Goal: Task Accomplishment & Management: Complete application form

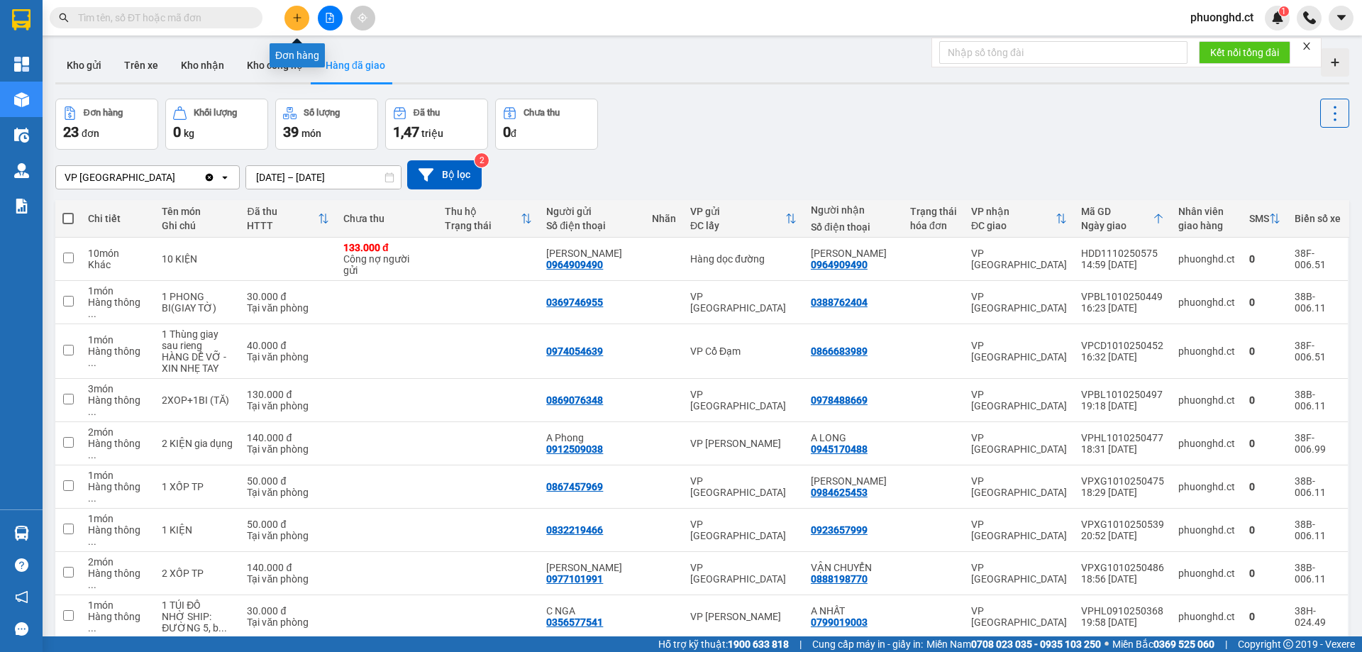
click at [297, 16] on icon "plus" at bounding box center [297, 18] width 10 height 10
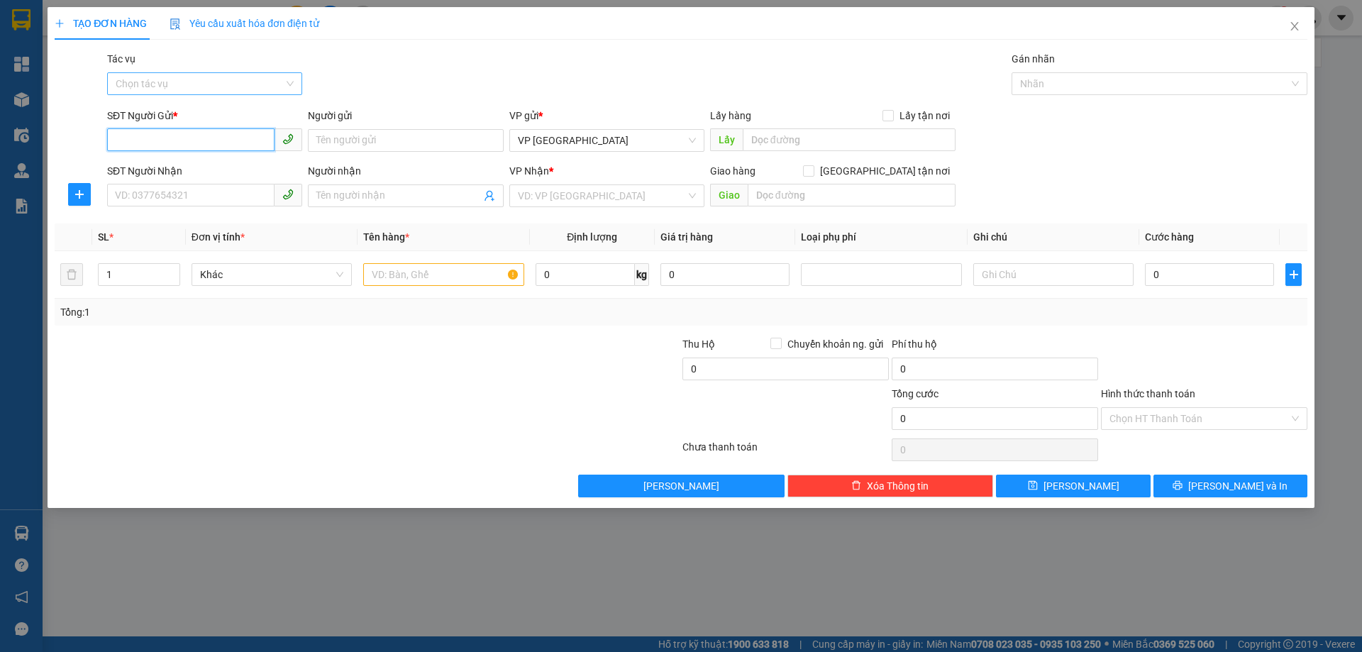
paste input "0000000000"
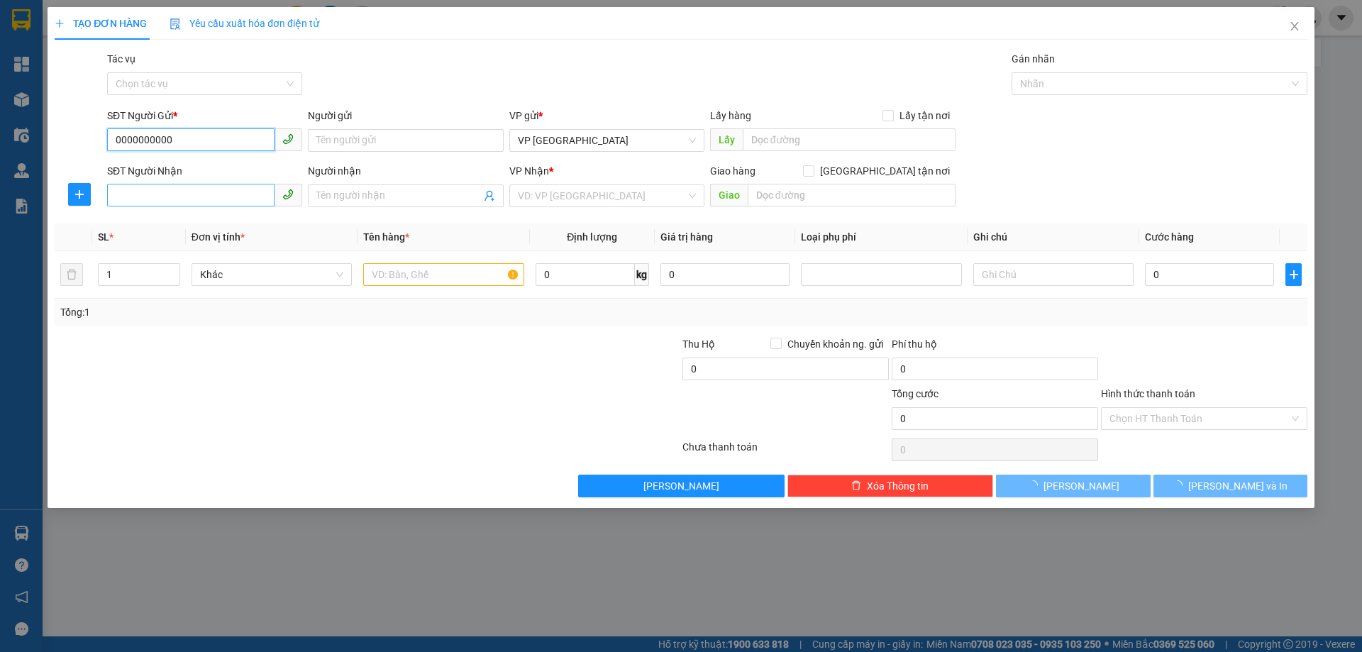
type input "0000000000"
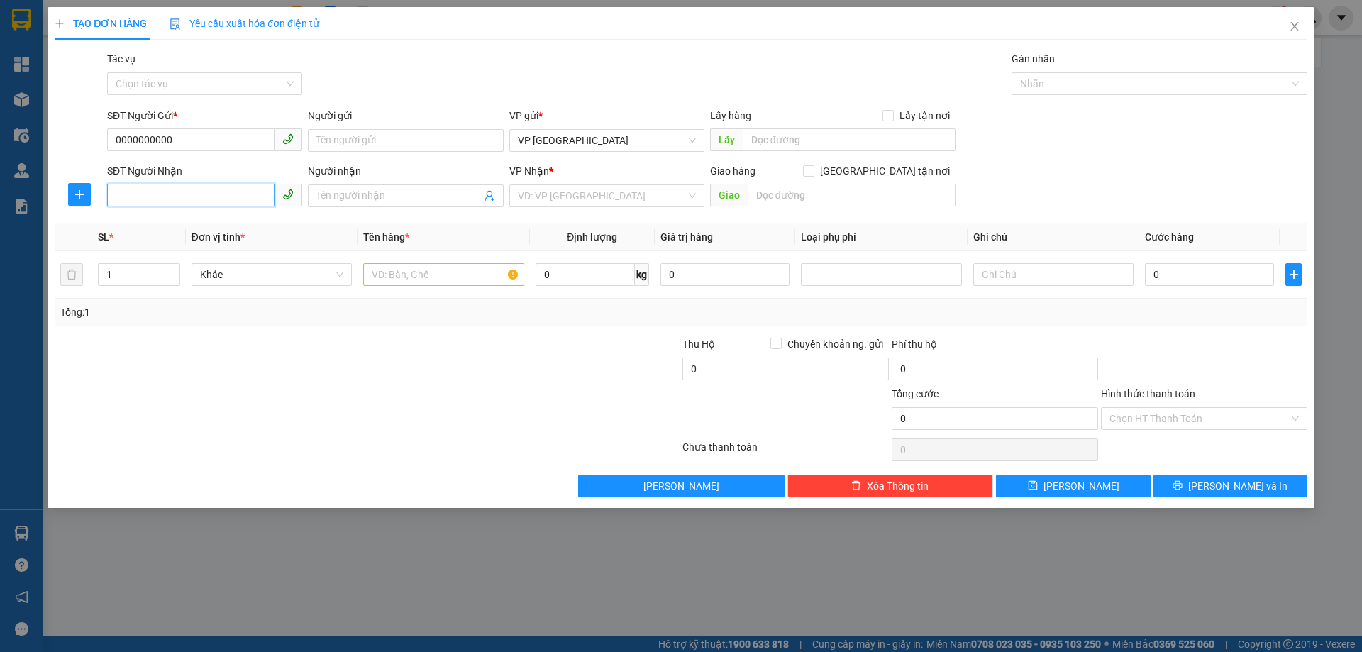
click at [238, 200] on input "SĐT Người Nhận" at bounding box center [190, 195] width 167 height 23
click at [160, 225] on div "0904719945 - THU HÀ" at bounding box center [205, 224] width 178 height 16
type input "0904719945"
type input "THU HÀ"
type input "[PERSON_NAME]"
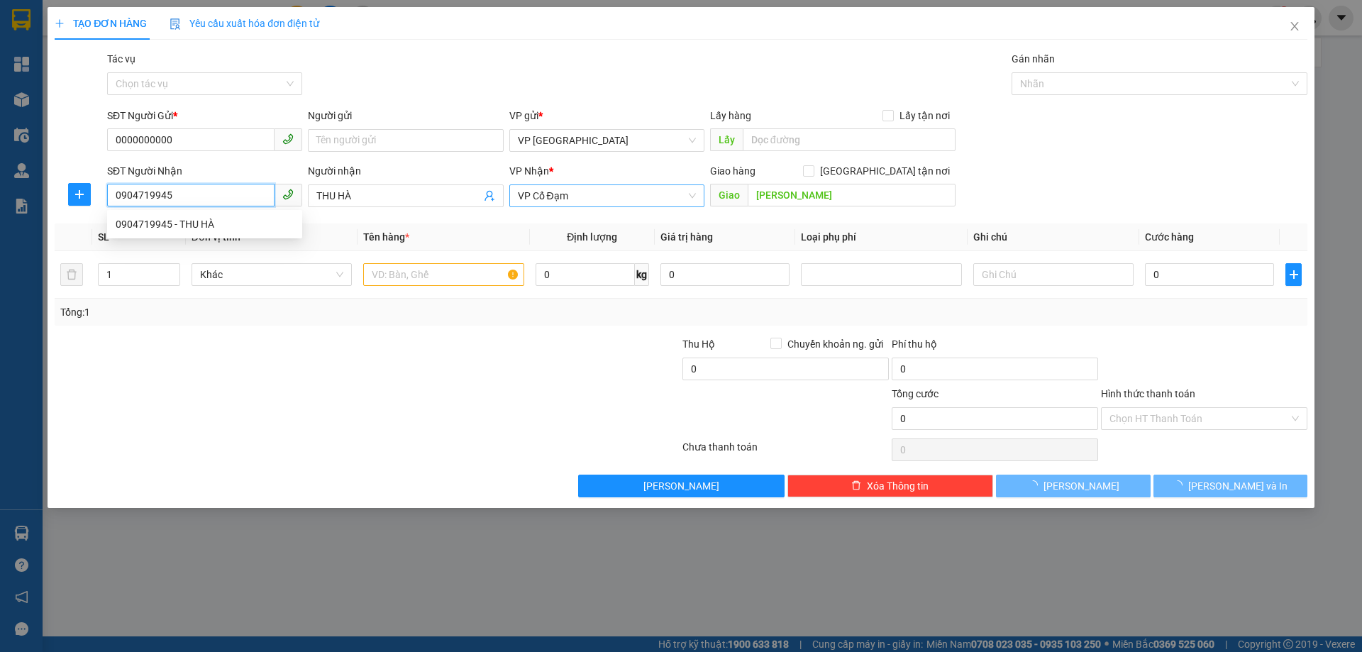
type input "300.000"
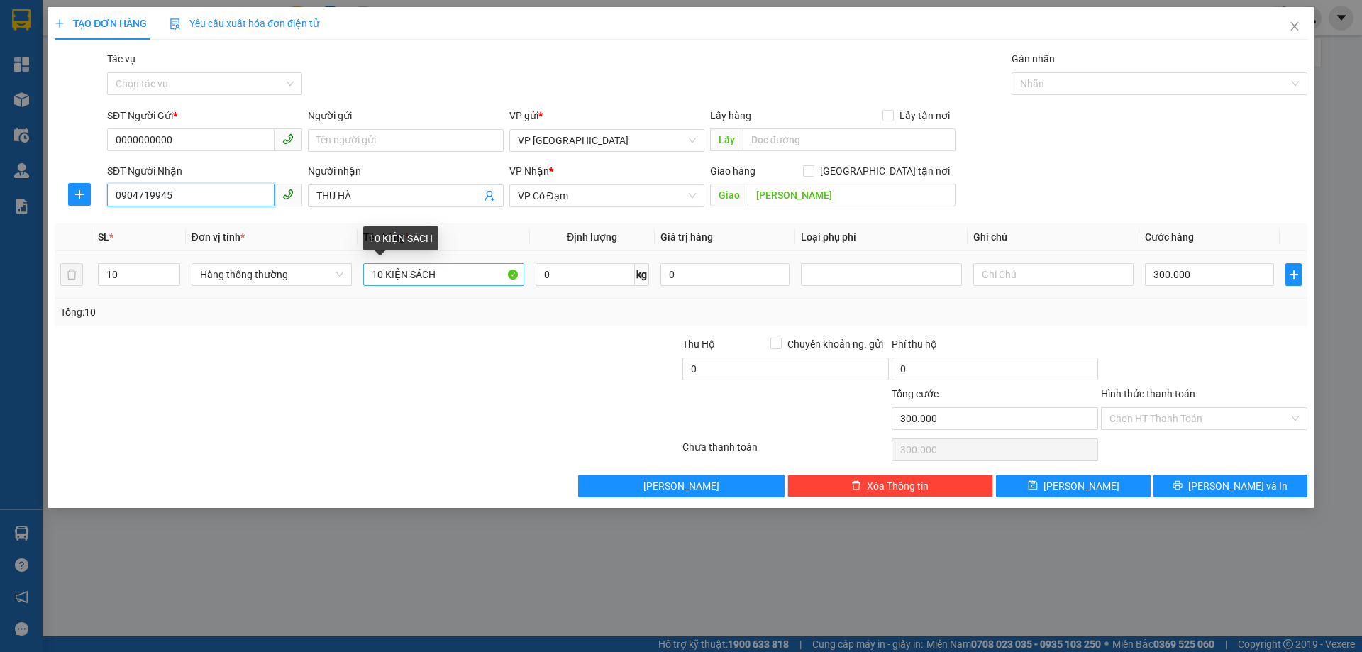
type input "0904719945"
drag, startPoint x: 385, startPoint y: 275, endPoint x: 356, endPoint y: 274, distance: 29.1
click at [356, 274] on tr "10 Hàng thông thường 10 KIỆN SÁCH 0 kg 0 300.000" at bounding box center [681, 275] width 1253 height 48
type input "2 KIỆN SÁCH"
drag, startPoint x: 127, startPoint y: 271, endPoint x: 127, endPoint y: 281, distance: 9.9
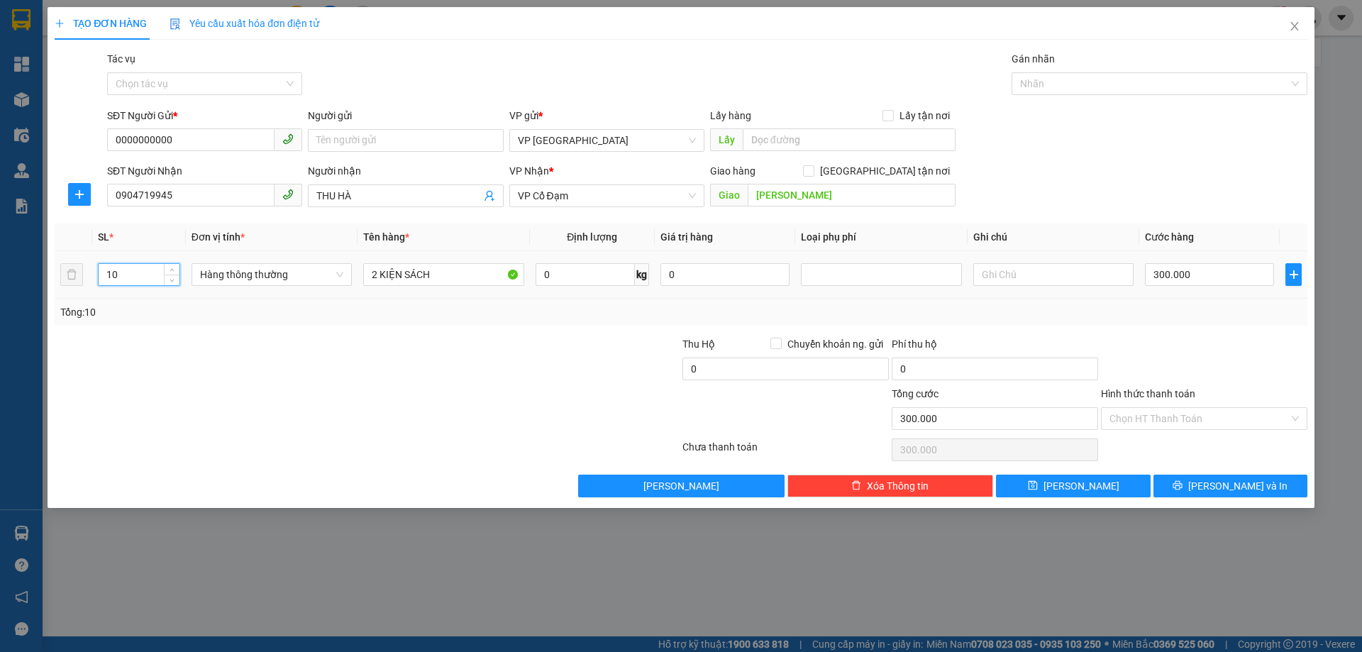
click at [76, 288] on tr "10 Hàng thông thường 2 KIỆN SÁCH 0 kg 0 300.000" at bounding box center [681, 275] width 1253 height 48
type input "2"
click at [1182, 273] on input "300.000" at bounding box center [1209, 274] width 129 height 23
type input "0"
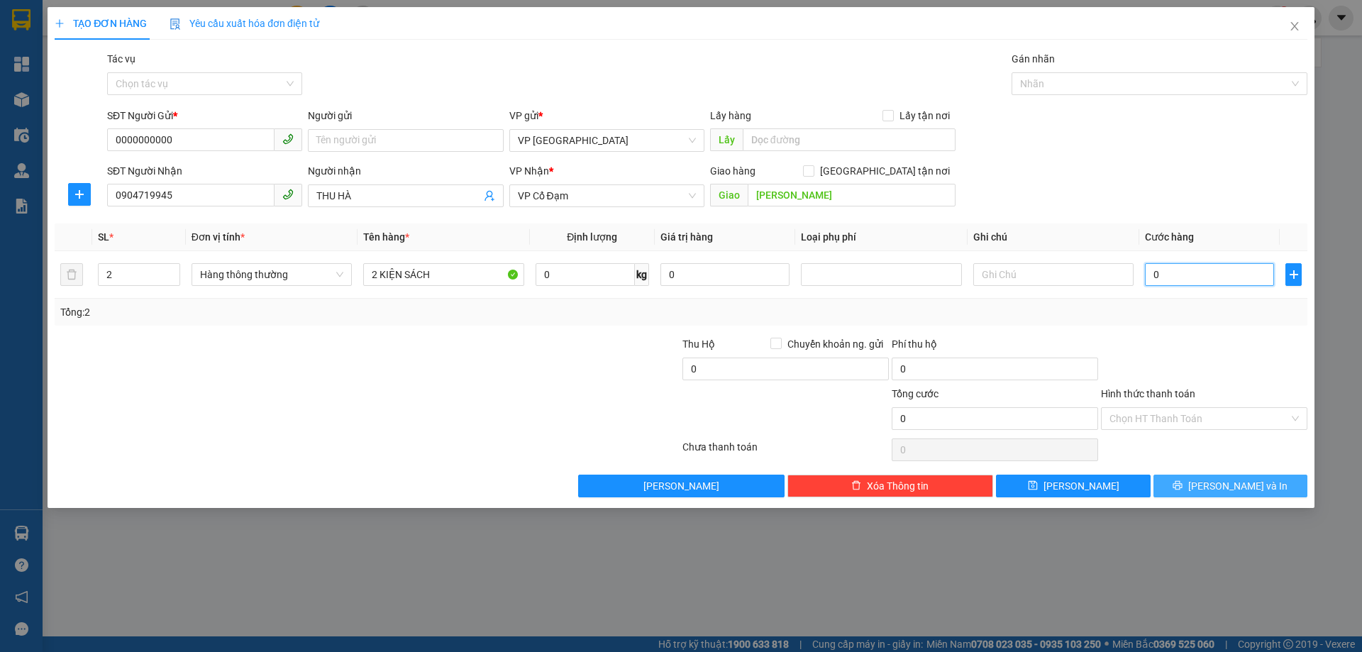
type input "0"
click at [1183, 485] on icon "printer" at bounding box center [1178, 485] width 10 height 10
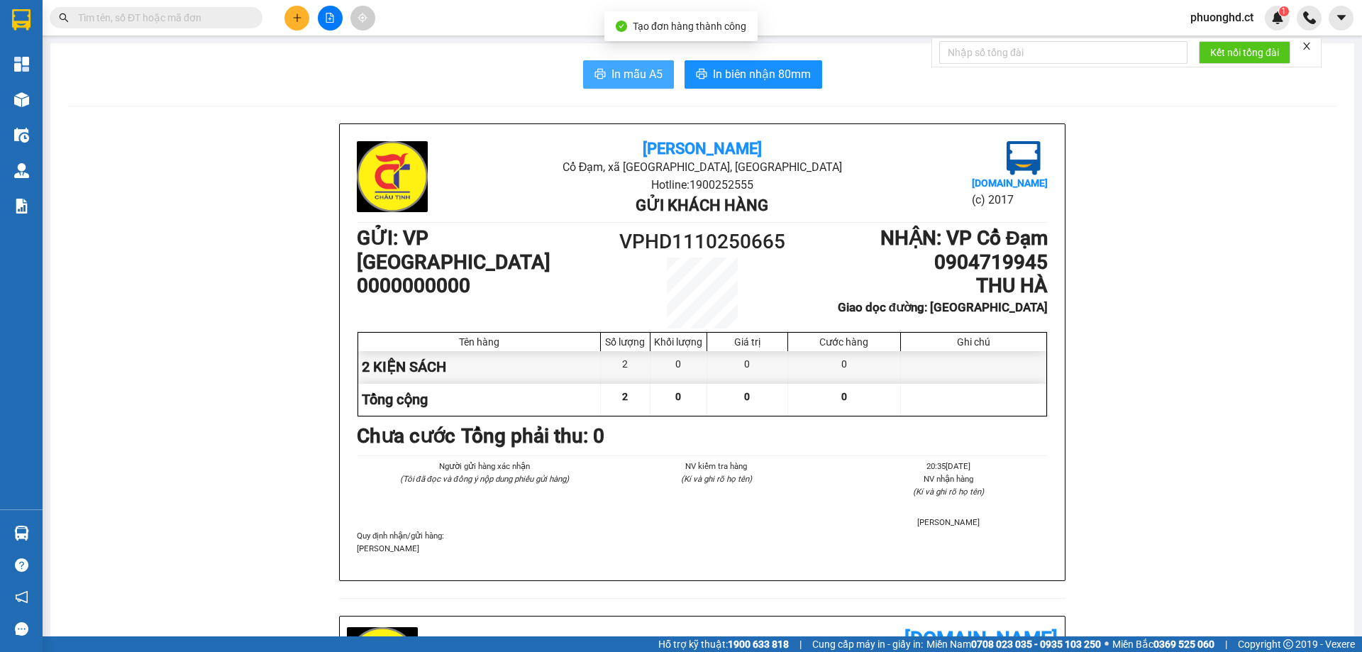
click at [632, 76] on span "In mẫu A5" at bounding box center [637, 74] width 51 height 18
click at [1308, 43] on icon "close" at bounding box center [1307, 46] width 10 height 10
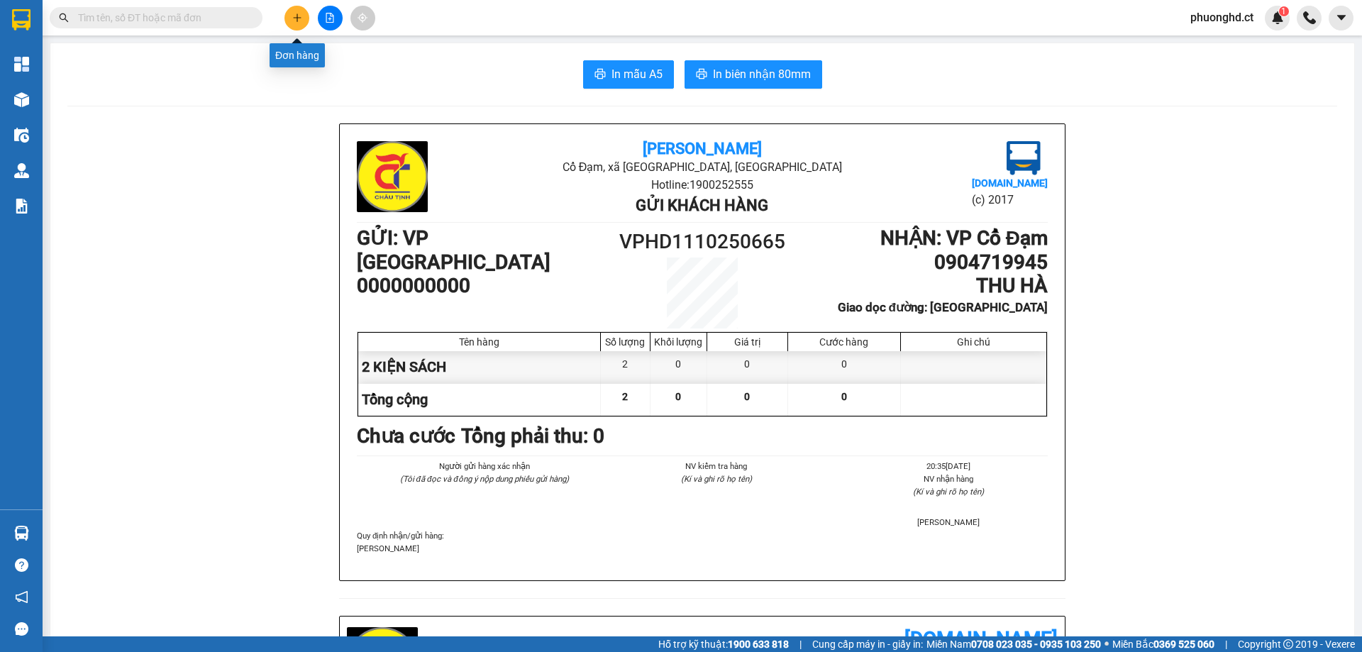
click at [306, 18] on button at bounding box center [297, 18] width 25 height 25
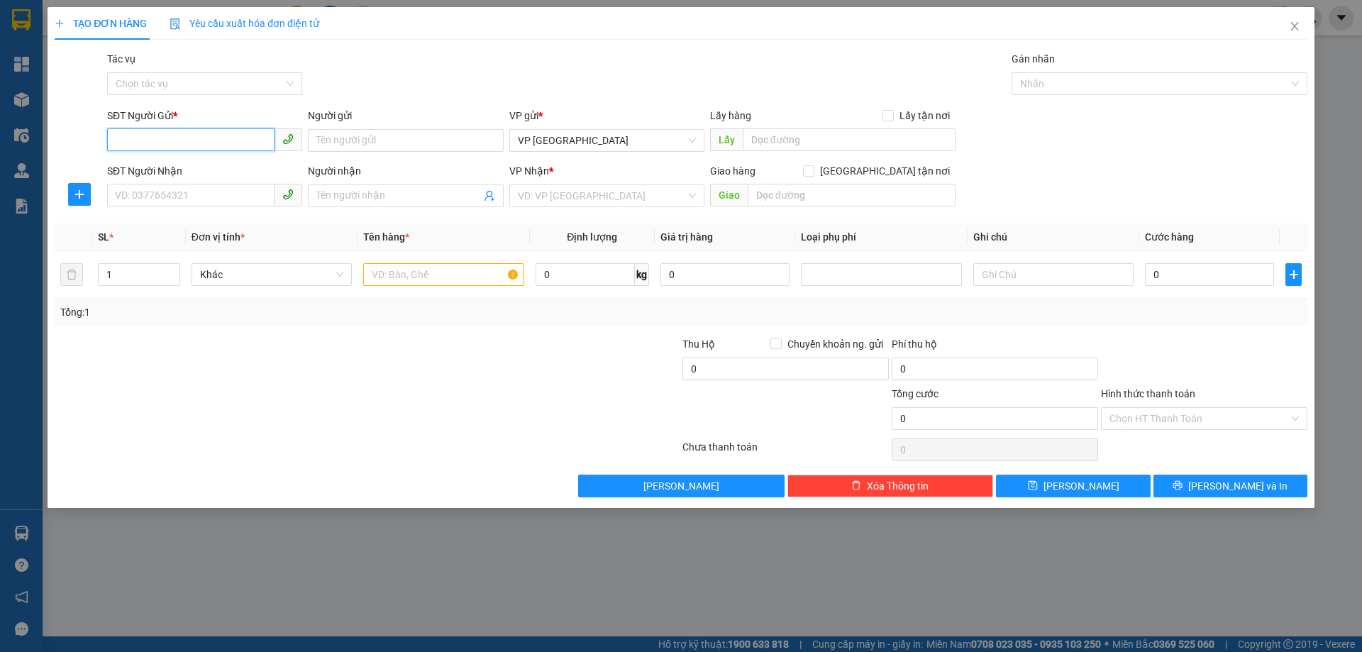
paste input "0000000000"
type input "0000000000"
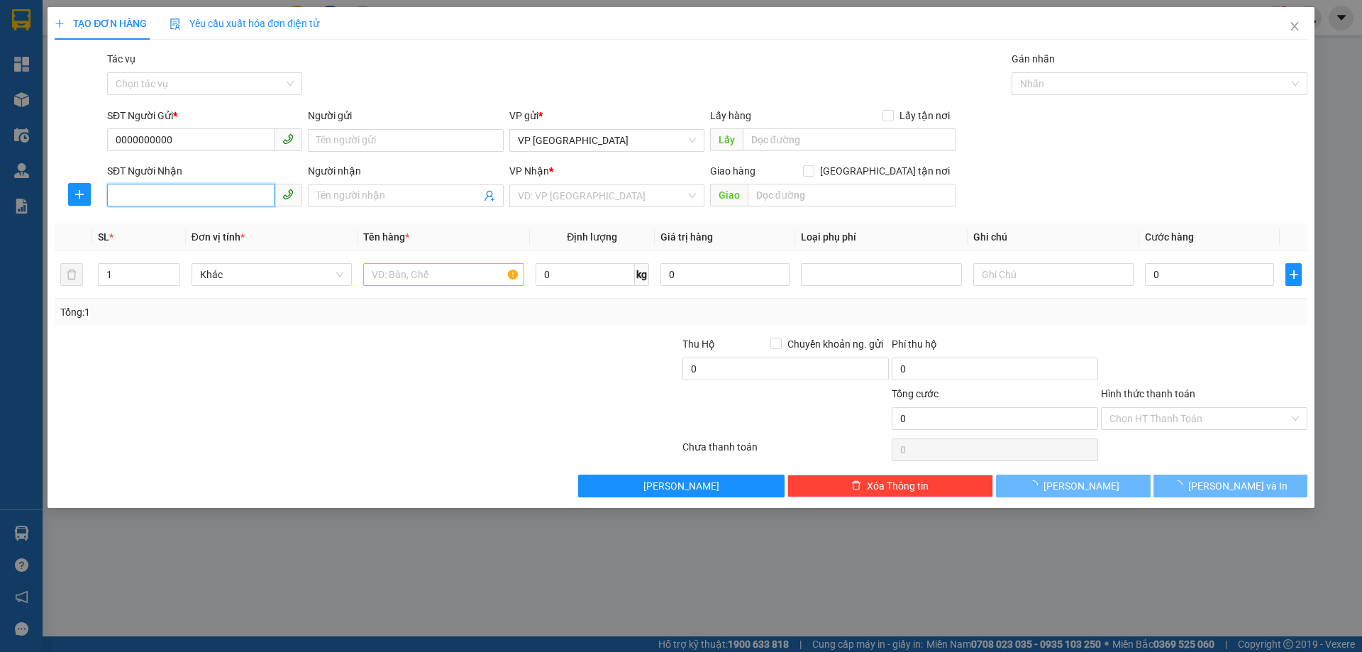
click at [199, 189] on input "SĐT Người Nhận" at bounding box center [190, 195] width 167 height 23
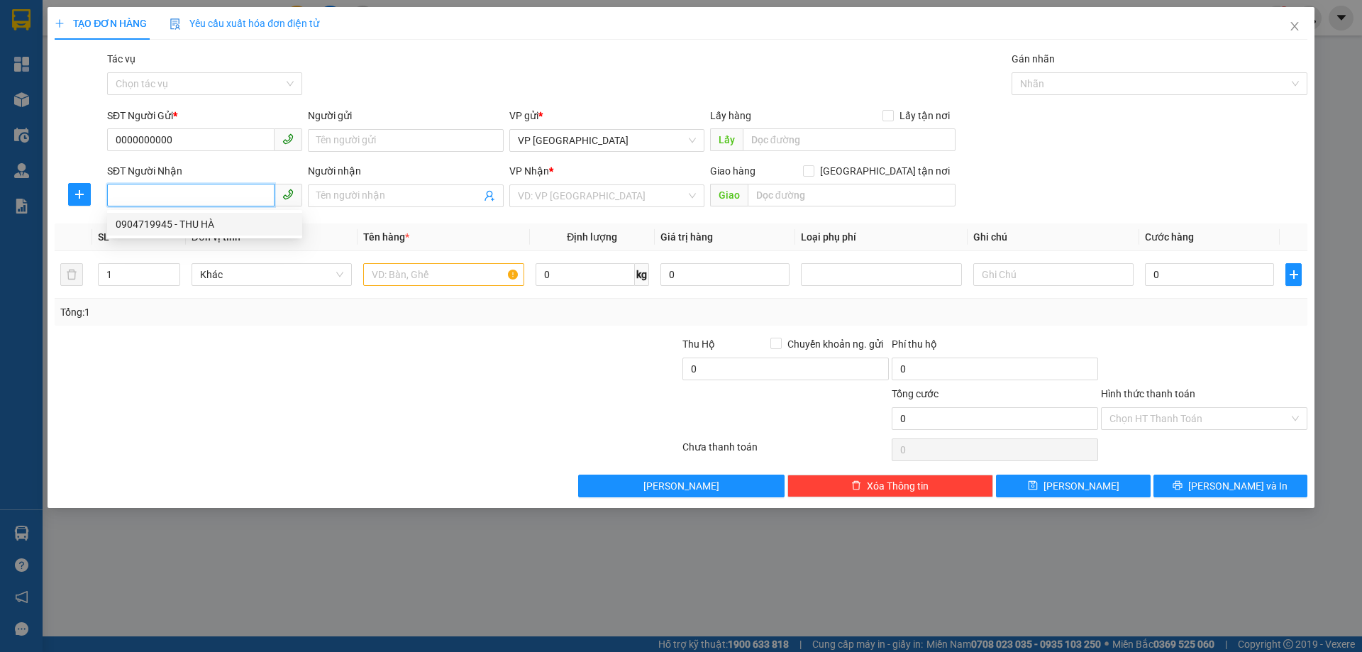
click at [224, 226] on div "0904719945 - THU HÀ" at bounding box center [205, 224] width 178 height 16
type input "0904719945"
type input "THU HÀ"
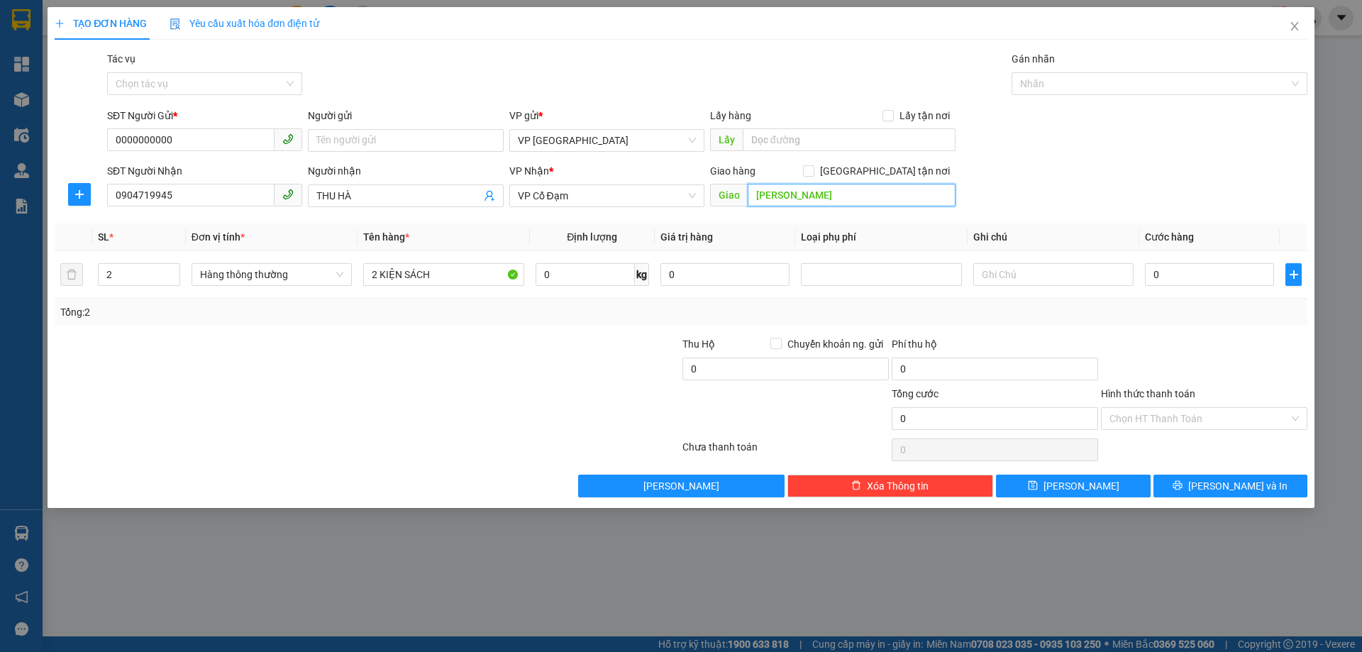
click at [799, 202] on input "[PERSON_NAME]" at bounding box center [852, 195] width 208 height 23
click at [778, 197] on input "[PERSON_NAME]" at bounding box center [852, 195] width 208 height 23
drag, startPoint x: 785, startPoint y: 198, endPoint x: 801, endPoint y: 202, distance: 16.9
click at [801, 202] on input "[PERSON_NAME]" at bounding box center [852, 195] width 208 height 23
type input "XUÂN AN"
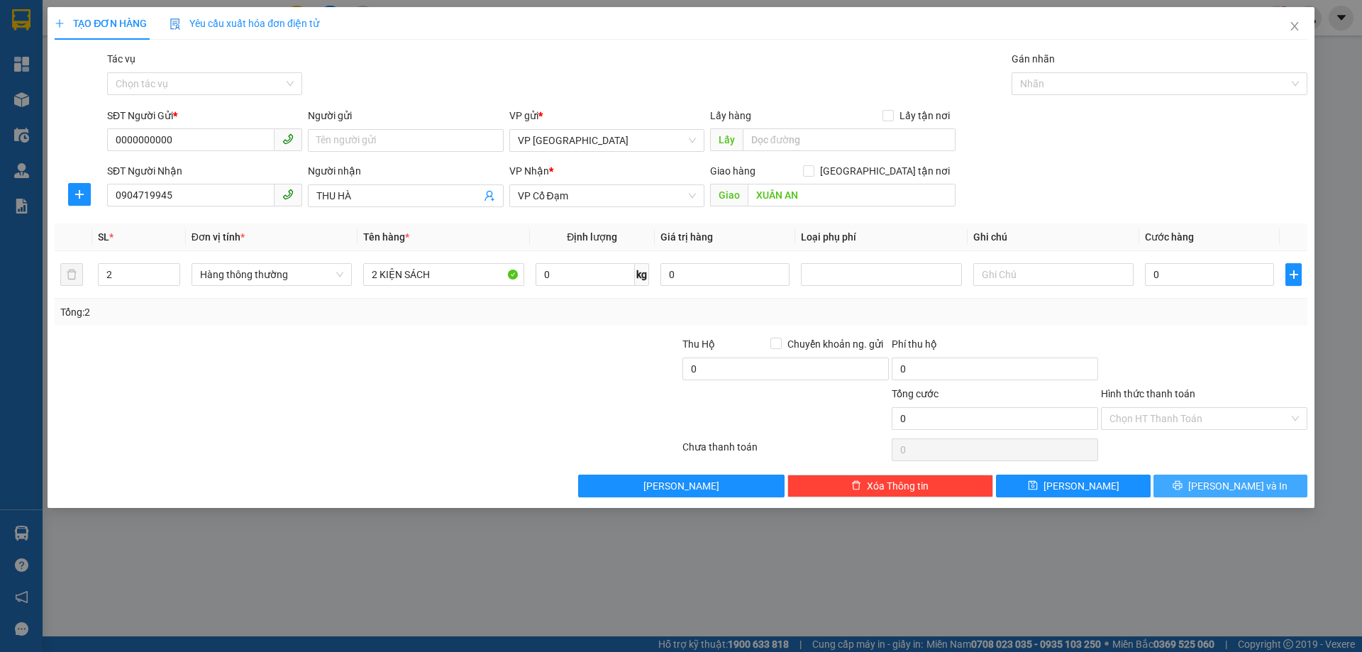
click at [1268, 480] on button "[PERSON_NAME] và In" at bounding box center [1231, 486] width 154 height 23
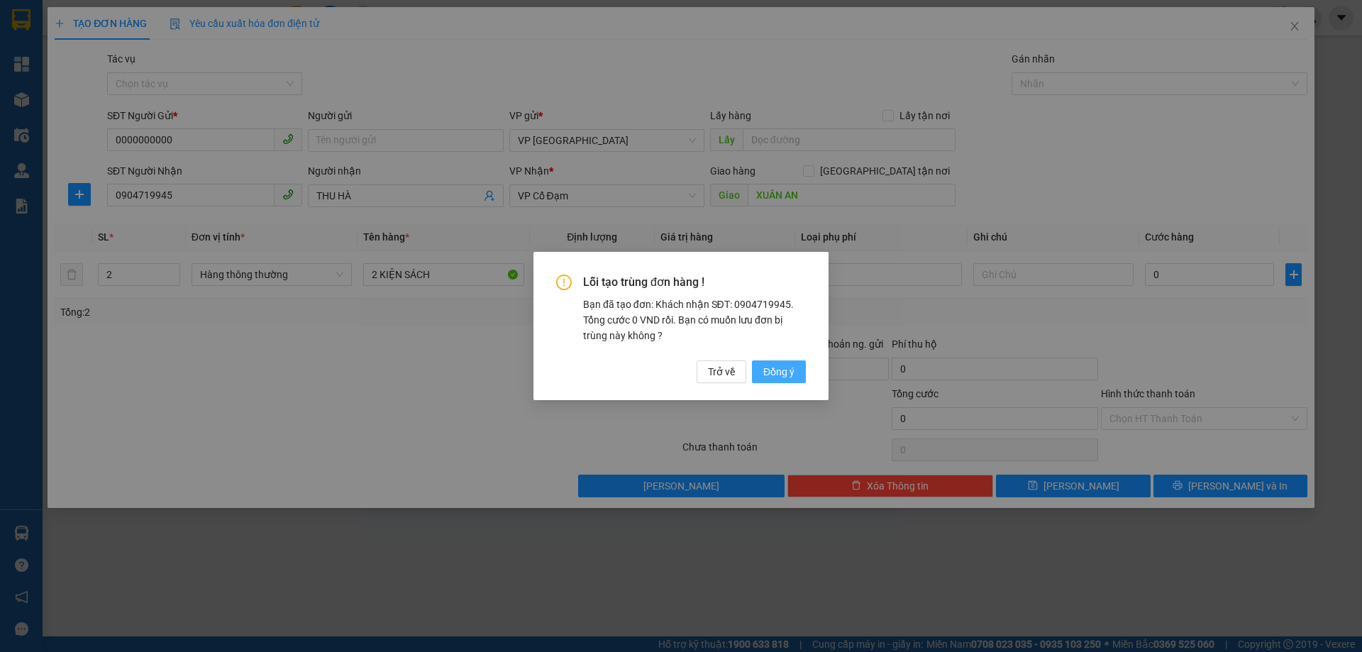
click at [780, 382] on div "Lỗi tạo trùng đơn hàng ! Bạn đã tạo đơn: Khách nhận SĐT: 0904719945. Tổng cước …" at bounding box center [681, 326] width 295 height 148
click at [780, 377] on span "Đồng ý" at bounding box center [778, 372] width 31 height 16
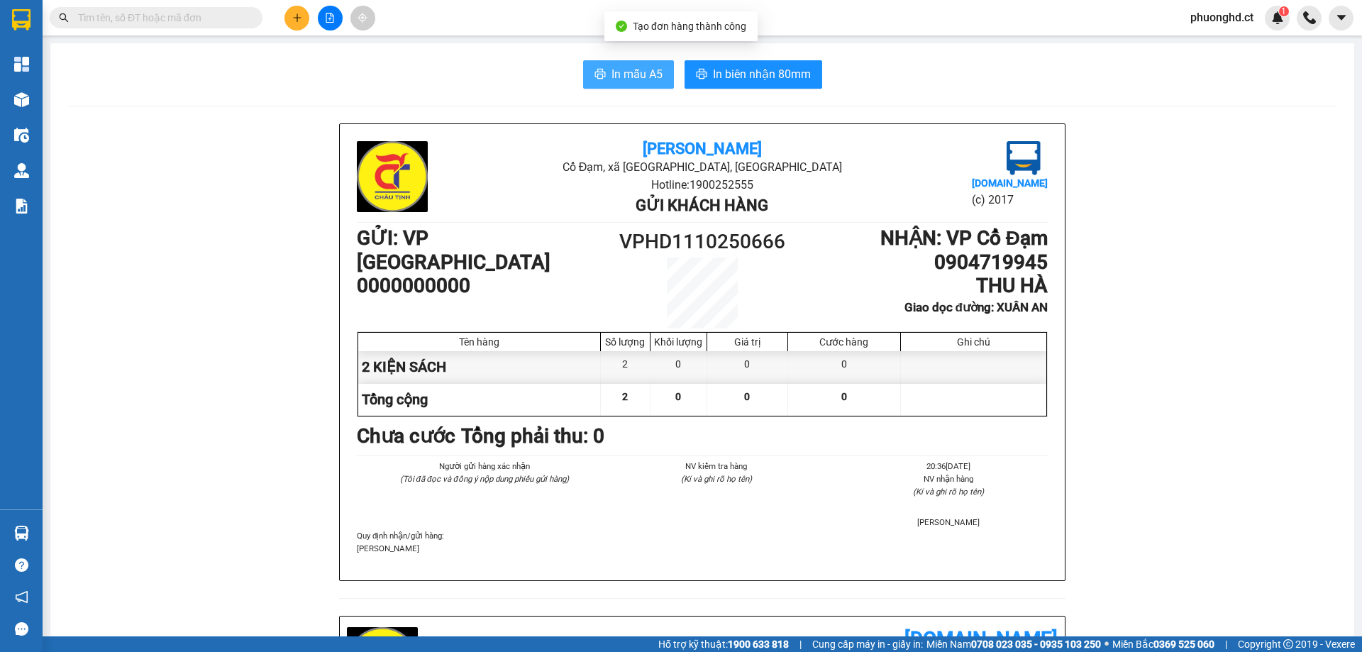
click at [636, 71] on span "In mẫu A5" at bounding box center [637, 74] width 51 height 18
